Goal: Find specific page/section: Find specific page/section

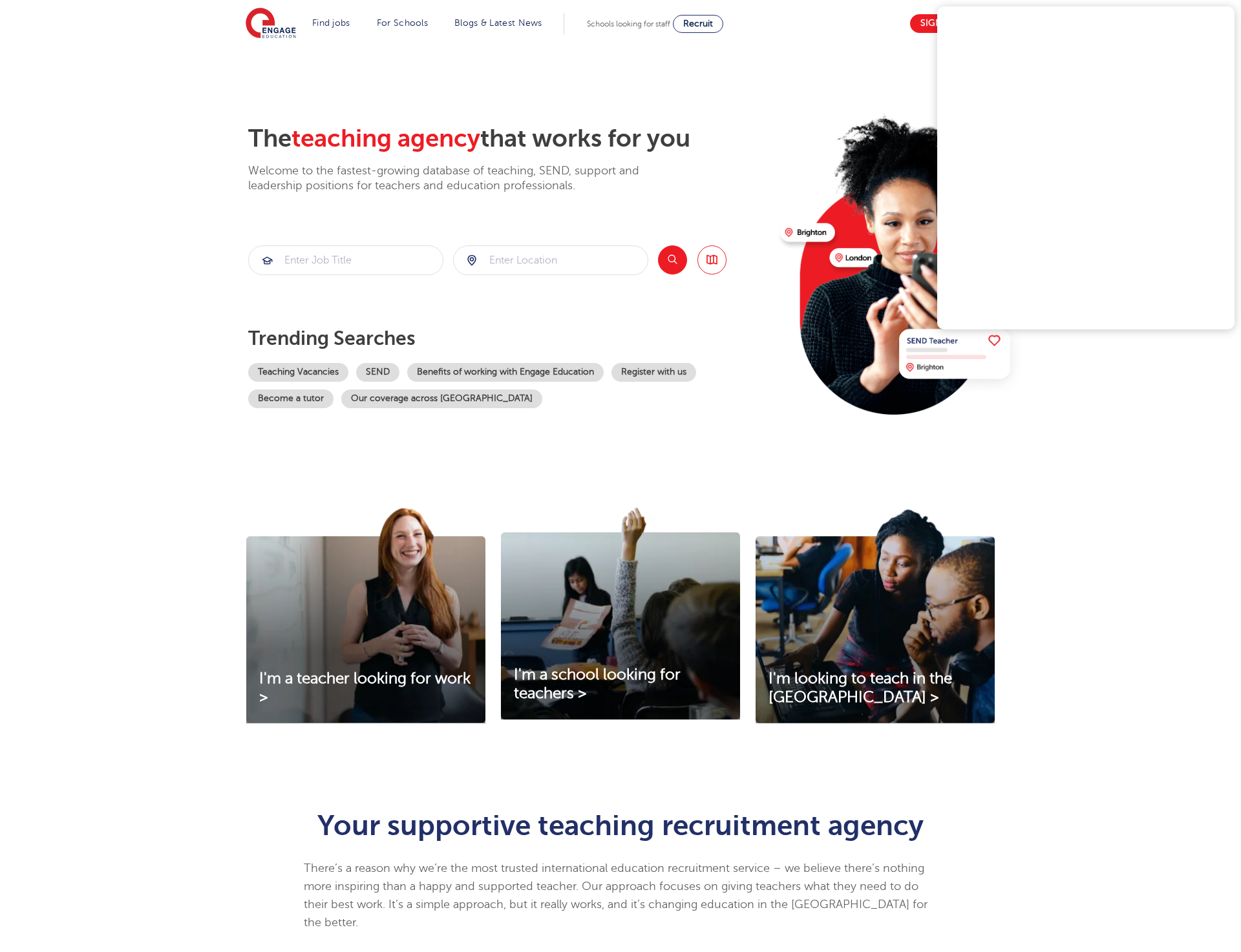
click at [136, 302] on section "The teaching agency that works for you Welcome to the fastest-growing database …" at bounding box center [620, 260] width 1241 height 427
drag, startPoint x: 593, startPoint y: 22, endPoint x: 637, endPoint y: 24, distance: 44.0
click at [637, 24] on span "Schools looking for staff" at bounding box center [628, 24] width 83 height 9
click at [145, 122] on section "The teaching agency that works for you Welcome to the fastest-growing database …" at bounding box center [620, 260] width 1241 height 427
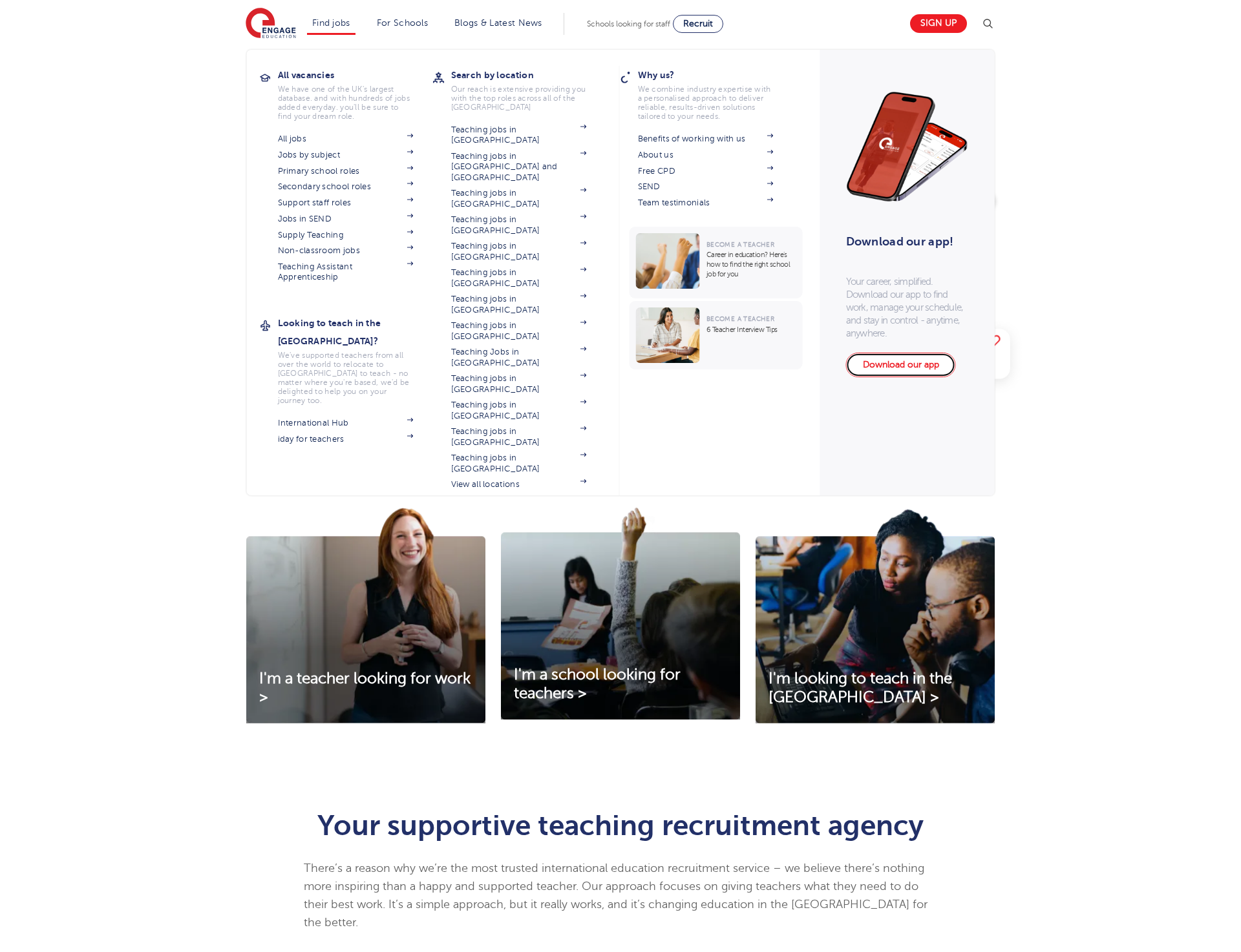
click at [886, 363] on link "Download our app" at bounding box center [901, 365] width 110 height 25
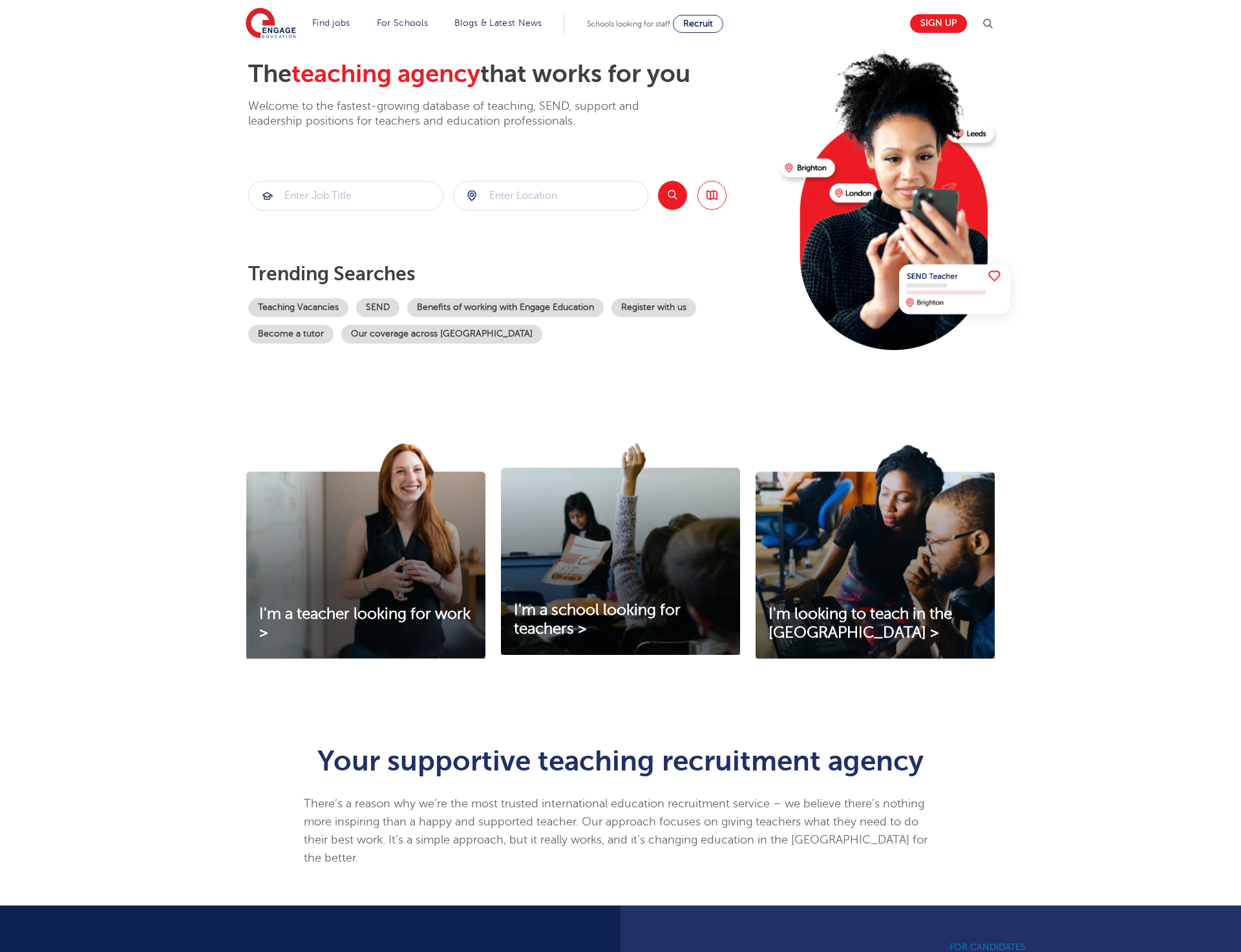
scroll to position [58, 0]
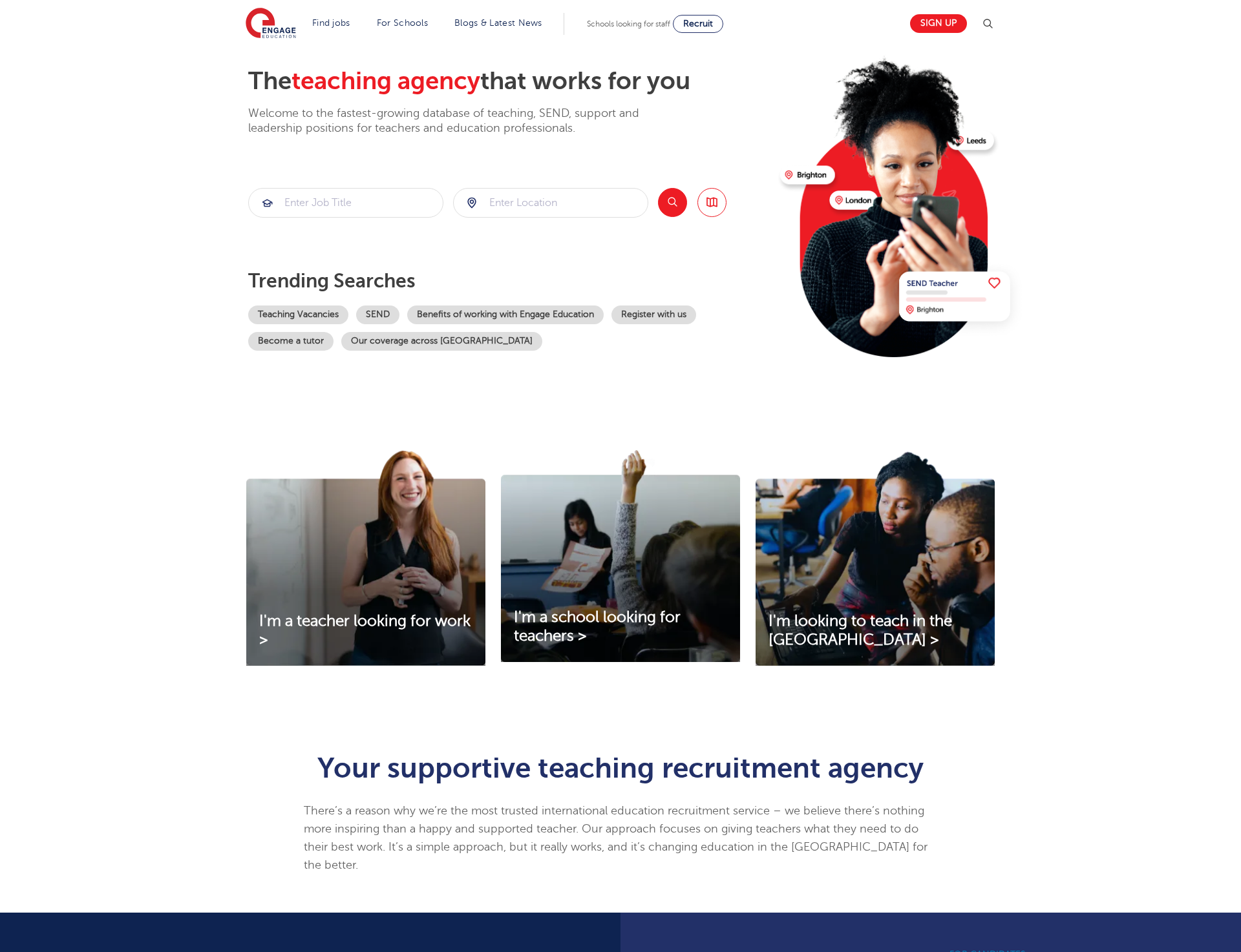
click at [109, 391] on section "The teaching agency that works for you Welcome to the fastest-growing database …" at bounding box center [620, 202] width 1241 height 427
click at [122, 306] on section "The teaching agency that works for you Welcome to the fastest-growing database …" at bounding box center [620, 202] width 1241 height 427
click at [67, 220] on section "The teaching agency that works for you Welcome to the fastest-growing database …" at bounding box center [620, 202] width 1241 height 427
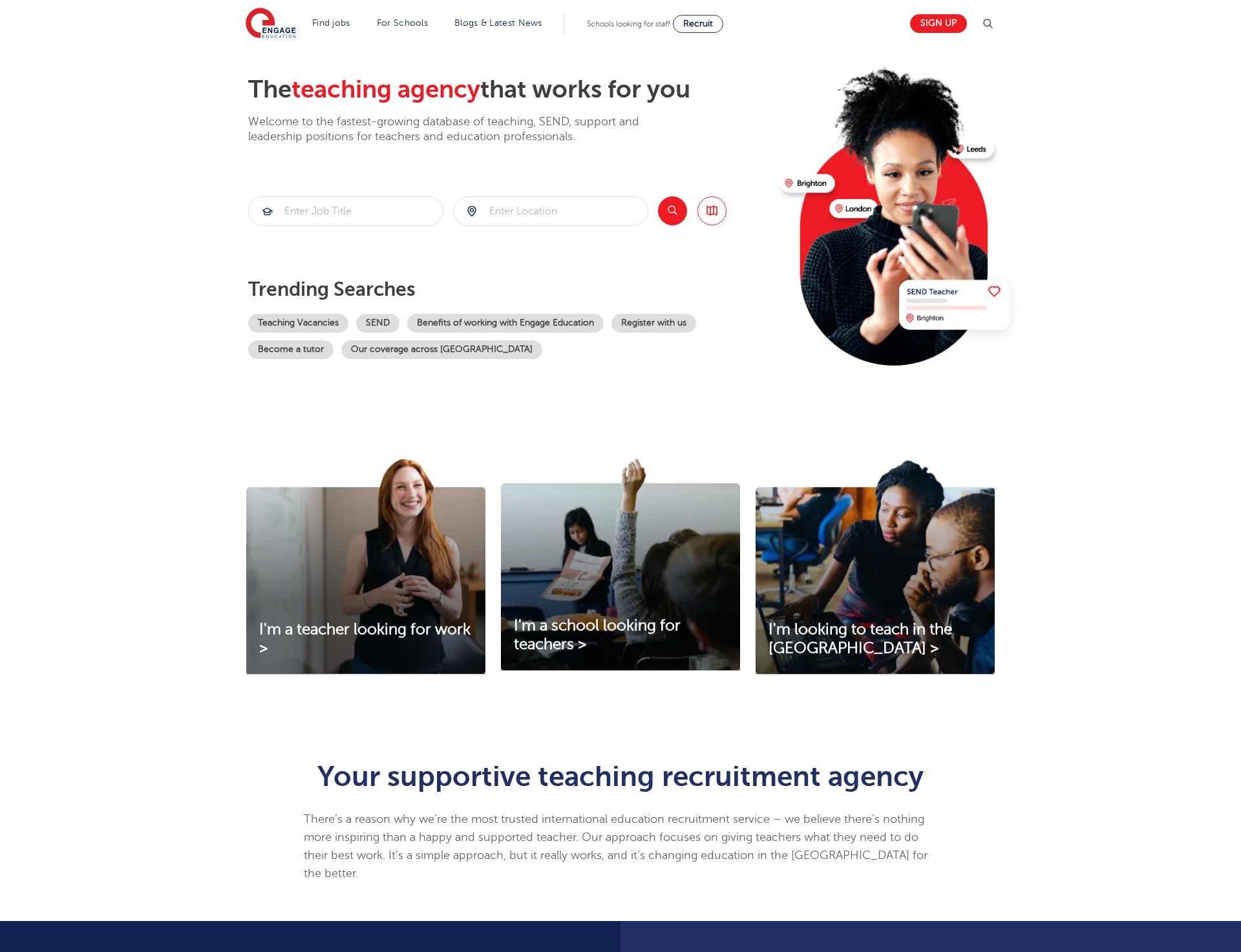
scroll to position [0, 0]
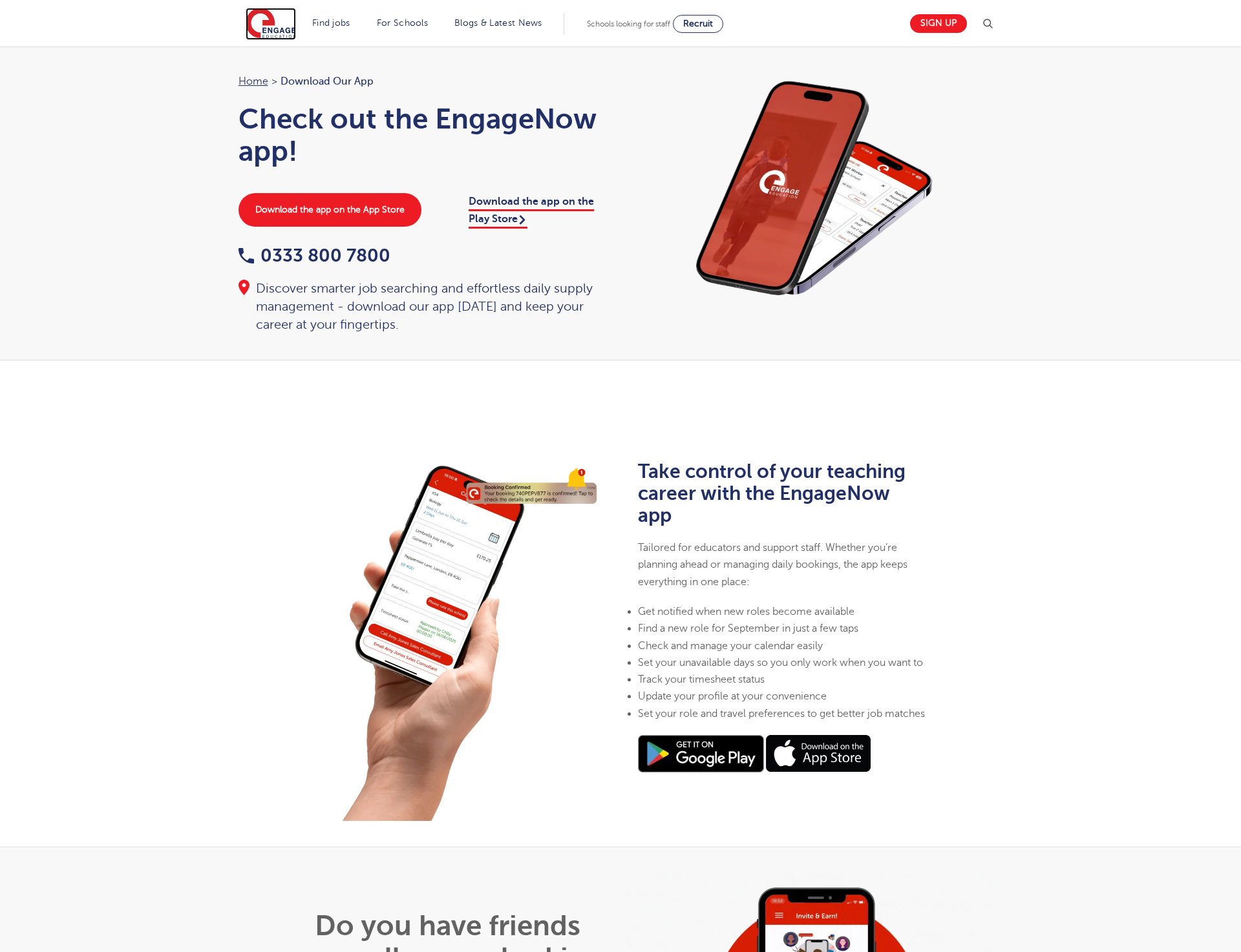
click at [272, 26] on img at bounding box center [270, 24] width 50 height 32
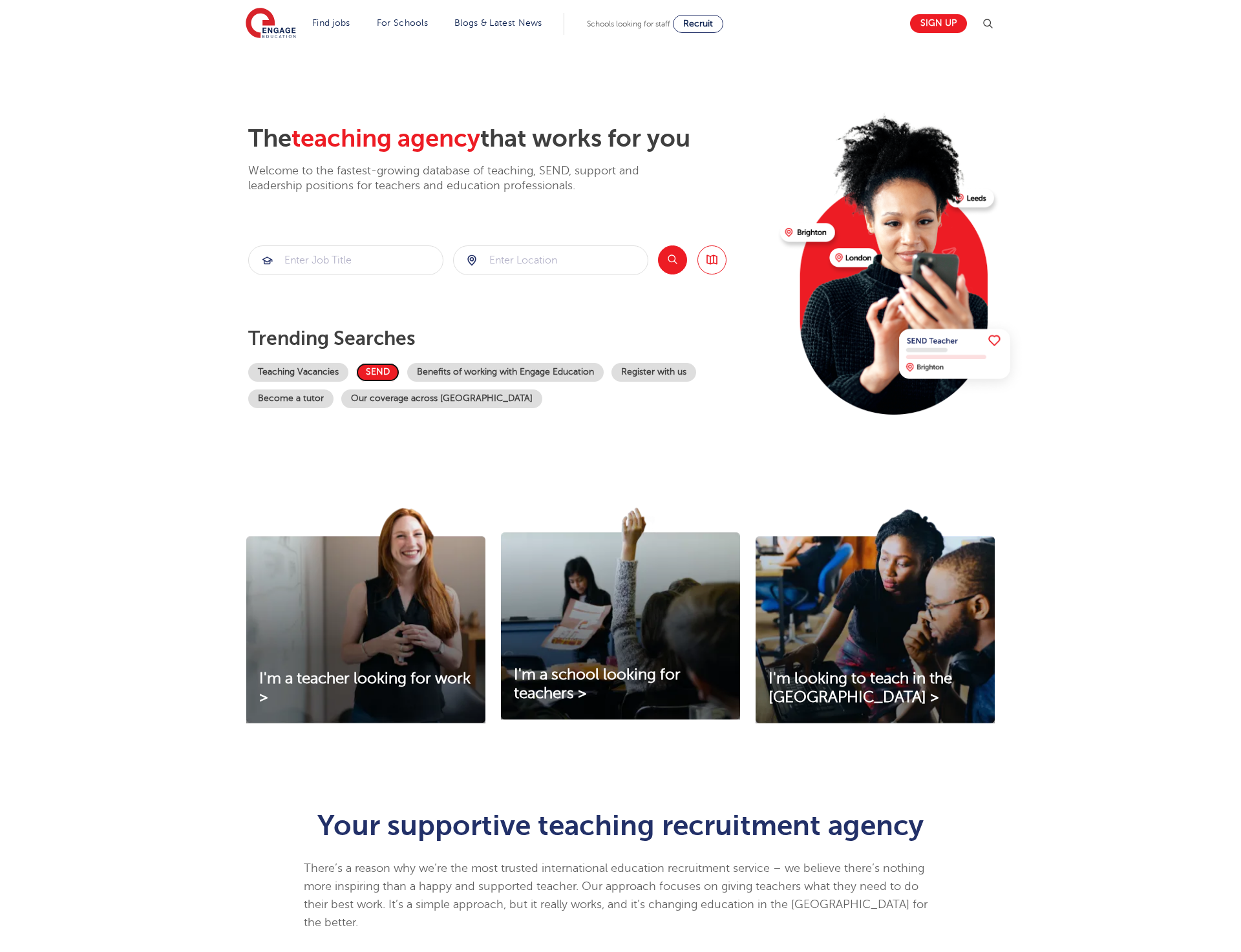
click at [381, 372] on link "SEND" at bounding box center [378, 372] width 43 height 19
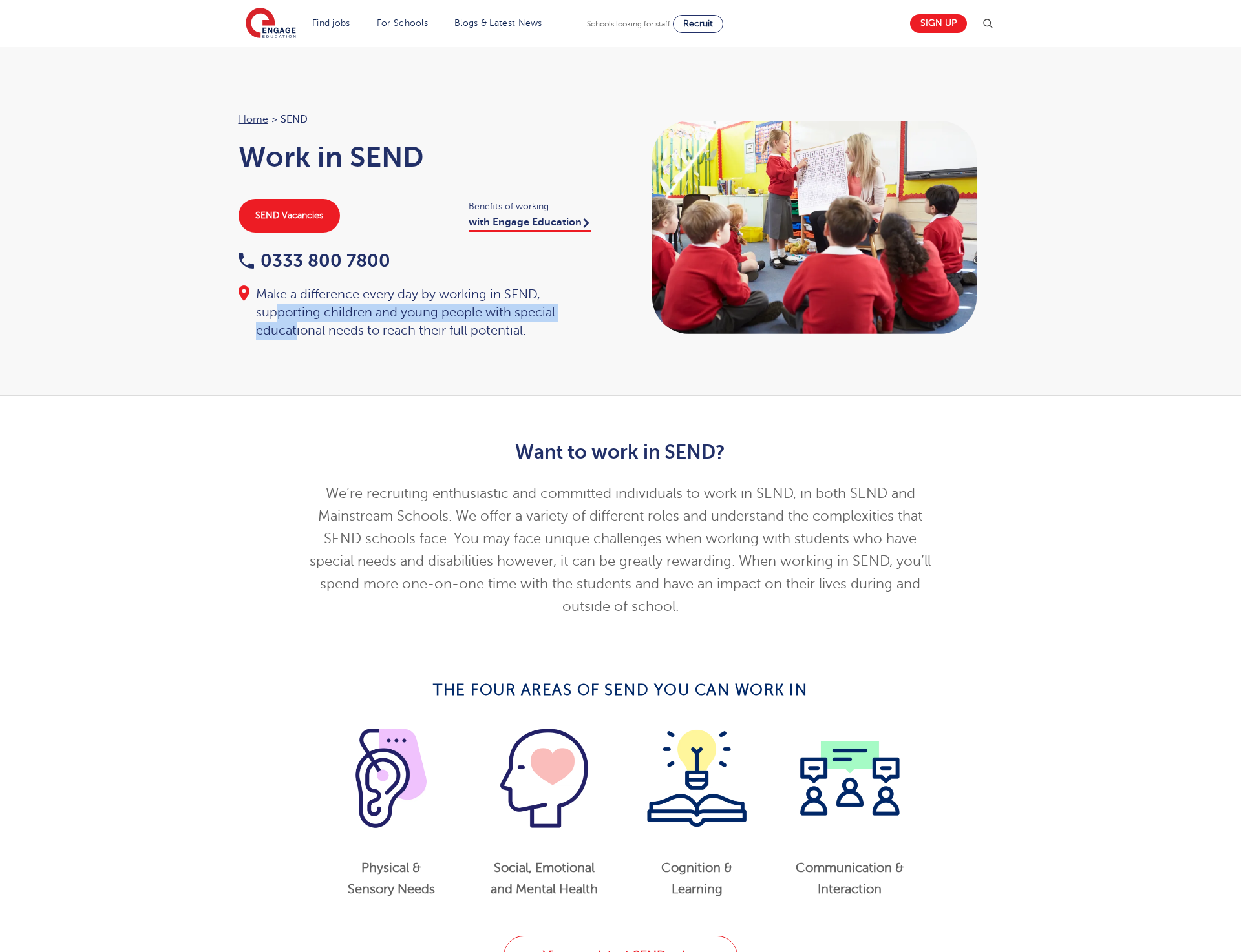
drag, startPoint x: 297, startPoint y: 332, endPoint x: 274, endPoint y: 308, distance: 33.2
click at [274, 308] on div "Make a difference every day by working in SEND, supporting children and young p…" at bounding box center [423, 312] width 370 height 54
